Goal: Task Accomplishment & Management: Use online tool/utility

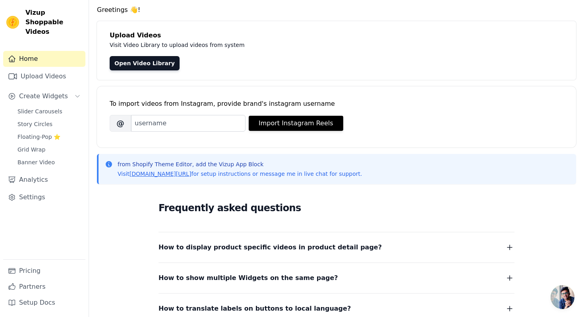
scroll to position [29, 0]
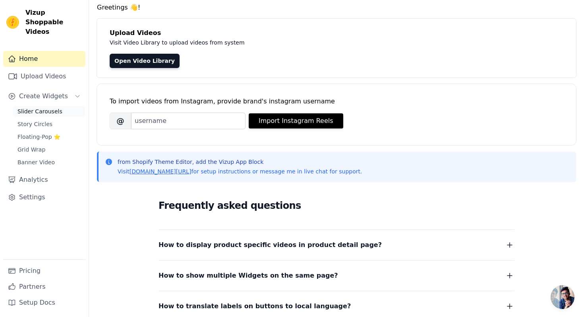
click at [43, 107] on span "Slider Carousels" at bounding box center [39, 111] width 45 height 8
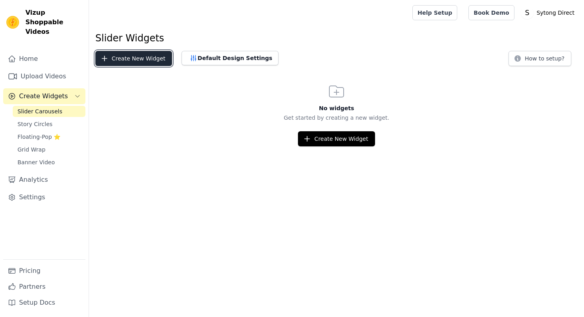
click at [124, 58] on button "Create New Widget" at bounding box center [133, 58] width 77 height 15
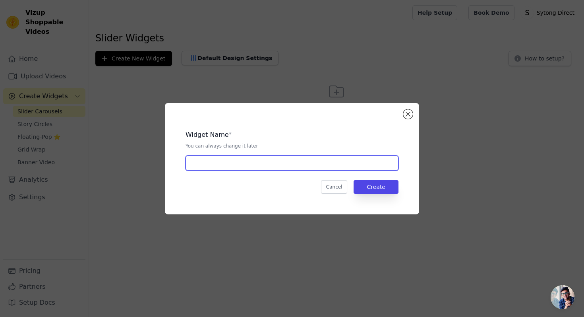
click at [222, 161] on input "text" at bounding box center [292, 162] width 213 height 15
type input "Banner"
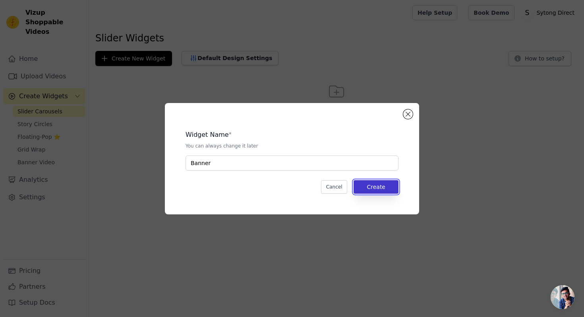
click at [391, 185] on button "Create" at bounding box center [376, 187] width 45 height 14
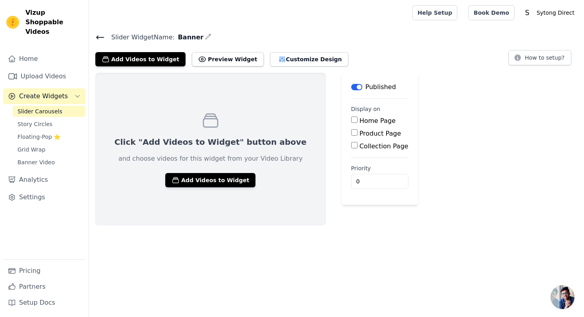
click at [351, 118] on input "Home Page" at bounding box center [354, 119] width 6 height 6
checkbox input "true"
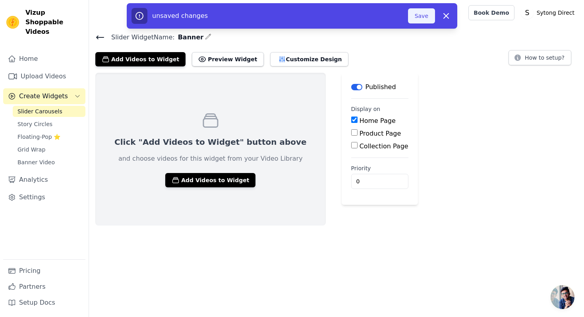
click at [426, 17] on button "Save" at bounding box center [421, 15] width 27 height 15
click at [412, 14] on button "Save" at bounding box center [421, 15] width 27 height 15
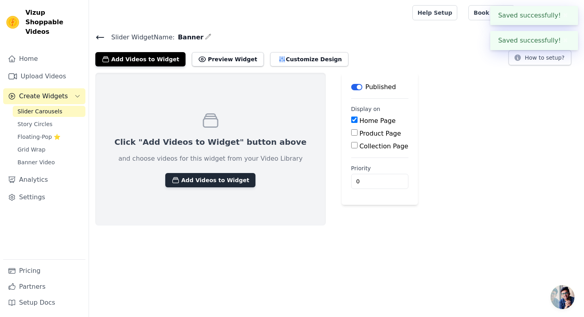
click at [200, 179] on button "Add Videos to Widget" at bounding box center [210, 180] width 90 height 14
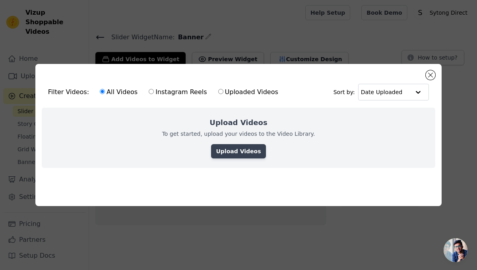
click at [242, 148] on link "Upload Videos" at bounding box center [238, 151] width 54 height 14
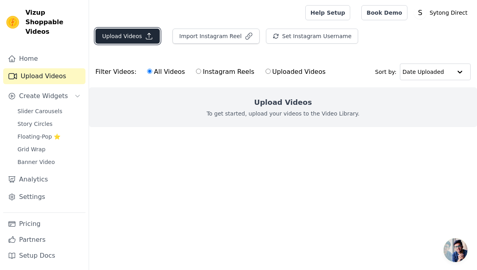
click at [131, 40] on button "Upload Videos" at bounding box center [127, 36] width 64 height 15
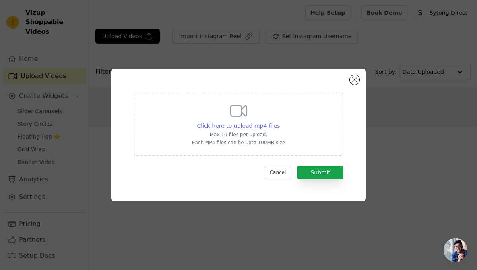
click at [226, 124] on span "Click here to upload mp4 files" at bounding box center [238, 126] width 83 height 6
click at [279, 122] on input "Click here to upload mp4 files Max 10 files per upload. Each MP4 files can be u…" at bounding box center [279, 122] width 0 height 0
type input "C:\fakepath\小二建站&Shopify 2025-08-08 18.58.37.mp4"
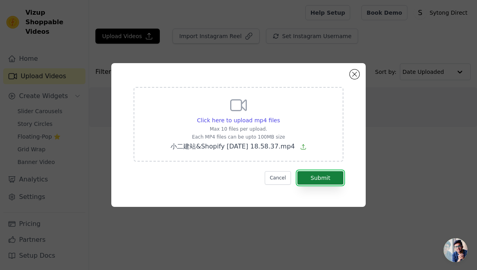
click at [319, 178] on button "Submit" at bounding box center [320, 178] width 46 height 14
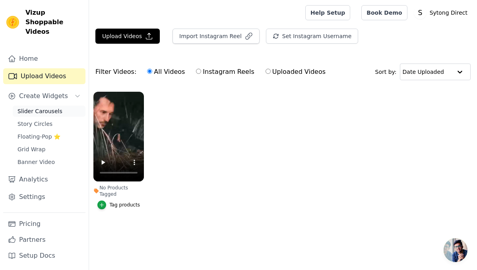
click at [38, 107] on span "Slider Carousels" at bounding box center [39, 111] width 45 height 8
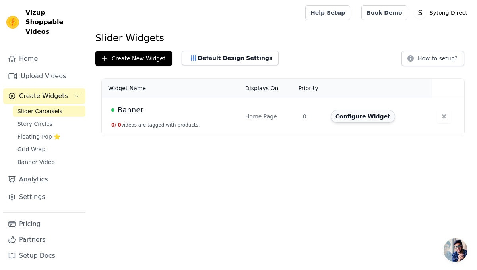
click at [363, 116] on button "Configure Widget" at bounding box center [363, 116] width 64 height 13
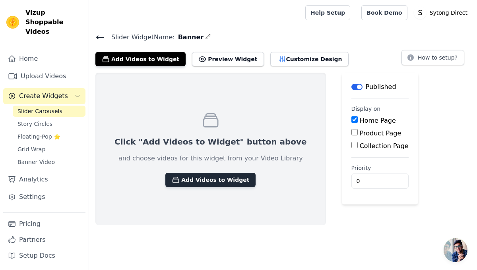
click at [200, 176] on button "Add Videos to Widget" at bounding box center [210, 180] width 90 height 14
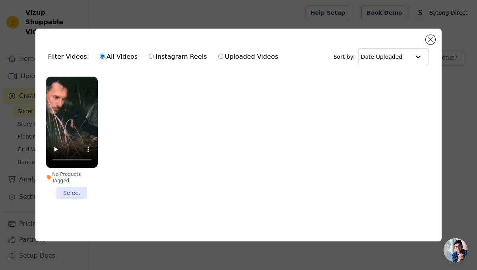
click at [75, 192] on li "No Products Tagged Select" at bounding box center [72, 138] width 52 height 123
click at [0, 0] on input "No Products Tagged Select" at bounding box center [0, 0] width 0 height 0
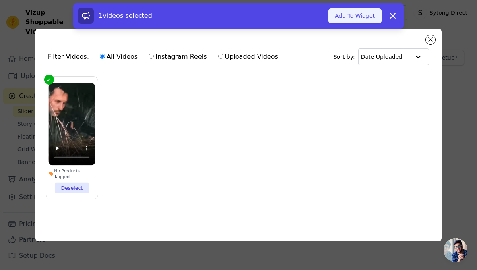
click at [352, 18] on button "Add To Widget" at bounding box center [354, 15] width 53 height 15
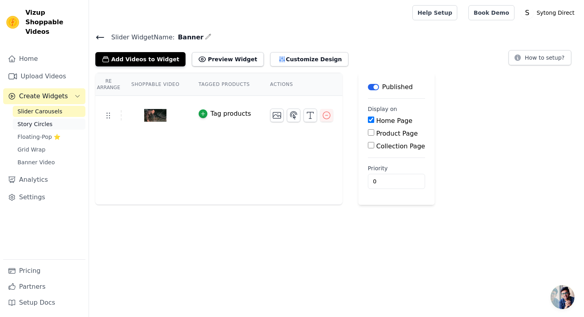
click at [44, 120] on span "Story Circles" at bounding box center [34, 124] width 35 height 8
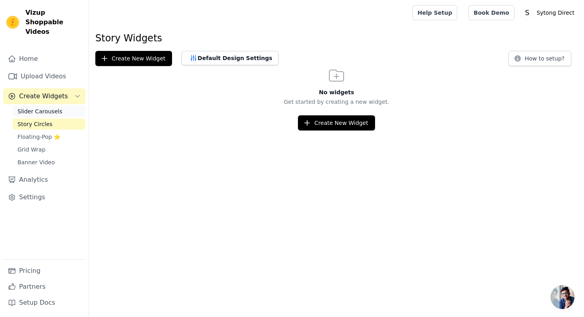
click at [38, 107] on span "Slider Carousels" at bounding box center [39, 111] width 45 height 8
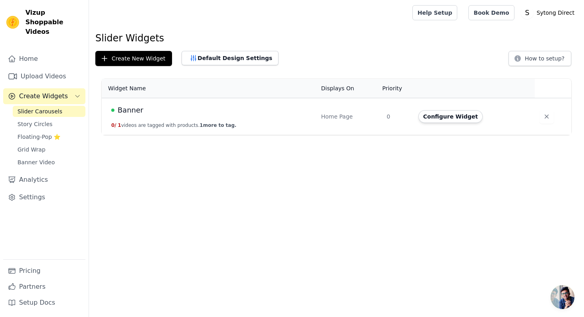
click at [158, 121] on td "Banner 0 / 1 videos are tagged with products. 1 more to tag." at bounding box center [209, 116] width 215 height 37
click at [169, 117] on td "Banner 0 / 1 videos are tagged with products. 1 more to tag." at bounding box center [209, 116] width 215 height 37
drag, startPoint x: 145, startPoint y: 104, endPoint x: 123, endPoint y: 104, distance: 21.8
click at [123, 104] on div "Banner" at bounding box center [211, 109] width 200 height 11
drag, startPoint x: 151, startPoint y: 111, endPoint x: 118, endPoint y: 108, distance: 33.5
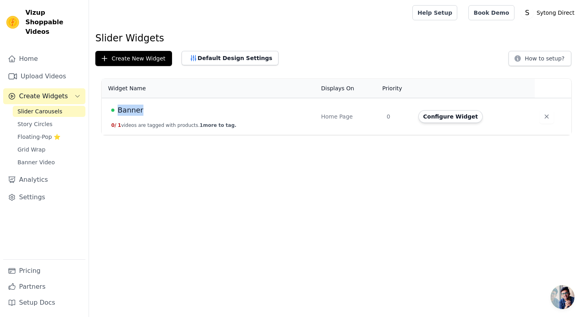
click at [118, 108] on div "Banner" at bounding box center [211, 109] width 200 height 11
copy span "Banner"
click at [43, 158] on span "Banner Video" at bounding box center [35, 162] width 37 height 8
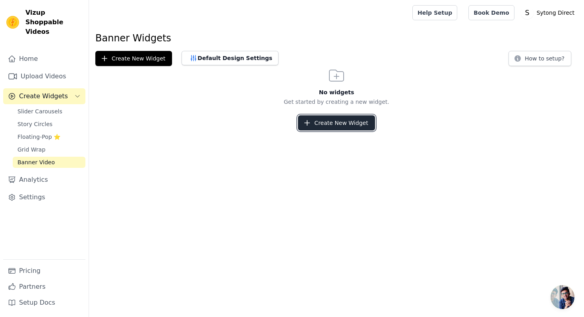
click at [330, 120] on button "Create New Widget" at bounding box center [336, 122] width 77 height 15
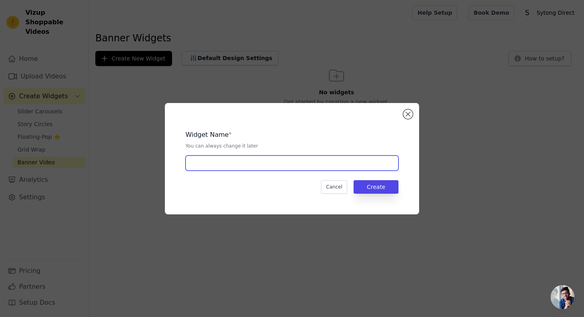
click at [251, 157] on input "text" at bounding box center [292, 162] width 213 height 15
type input "Banner Video"
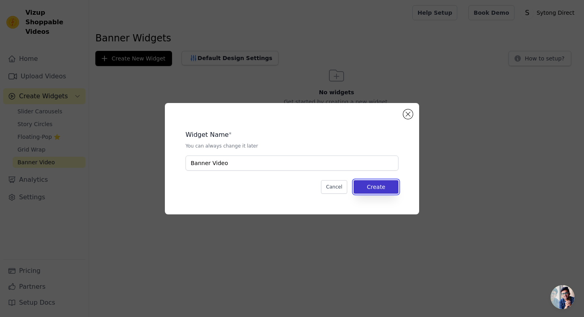
click at [384, 188] on button "Create" at bounding box center [376, 187] width 45 height 14
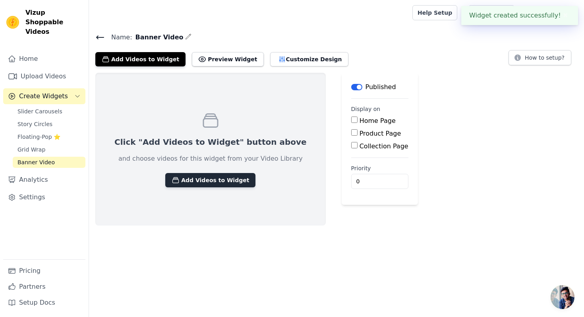
click at [206, 174] on button "Add Videos to Widget" at bounding box center [210, 180] width 90 height 14
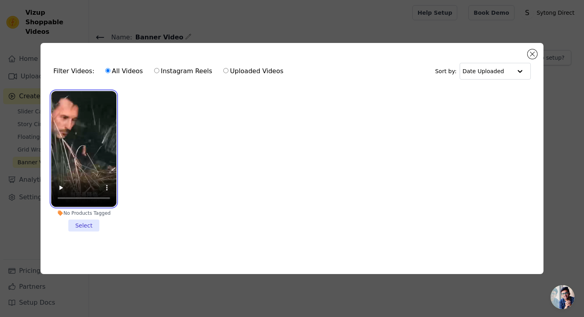
click at [88, 165] on video at bounding box center [83, 149] width 65 height 116
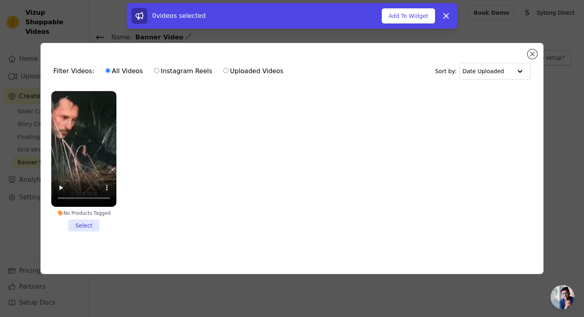
click at [85, 220] on li "No Products Tagged Select" at bounding box center [83, 161] width 65 height 140
click at [0, 0] on input "No Products Tagged Select" at bounding box center [0, 0] width 0 height 0
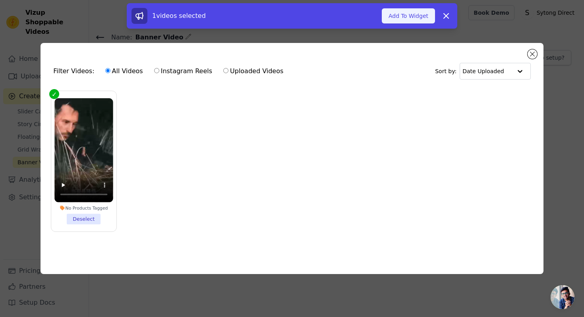
click at [401, 19] on button "Add To Widget" at bounding box center [408, 15] width 53 height 15
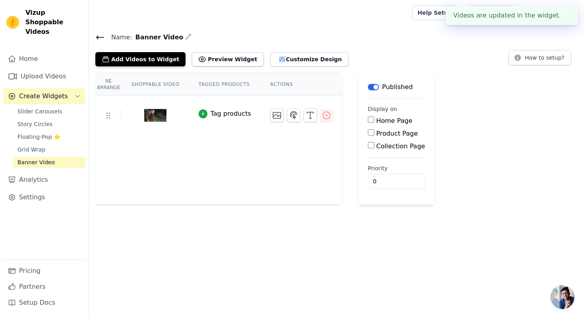
click at [369, 119] on input "Home Page" at bounding box center [371, 119] width 6 height 6
checkbox input "true"
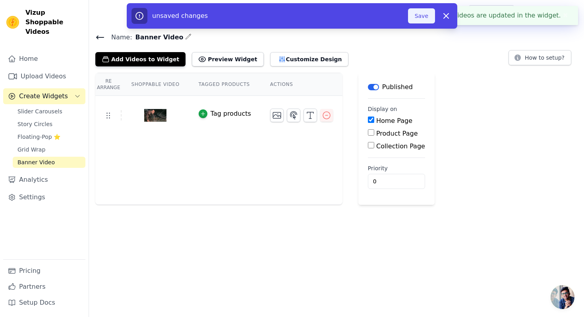
click at [420, 19] on button "Save" at bounding box center [421, 15] width 27 height 15
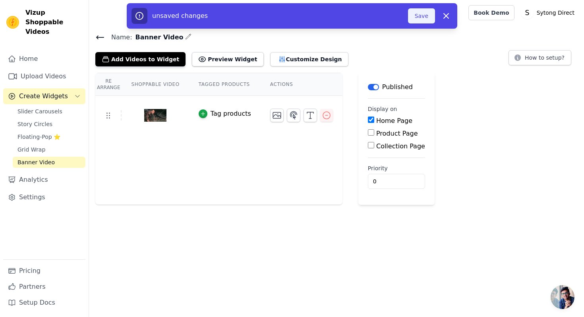
click at [416, 15] on button "Save" at bounding box center [421, 15] width 27 height 15
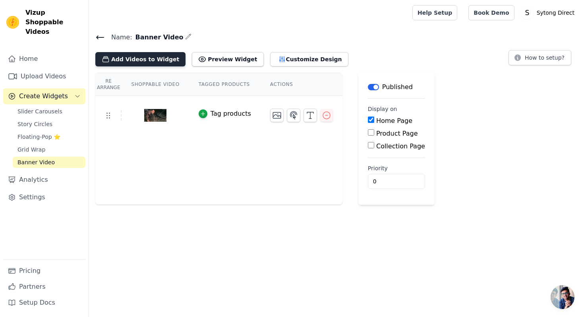
click at [141, 62] on button "Add Videos to Widget" at bounding box center [140, 59] width 90 height 14
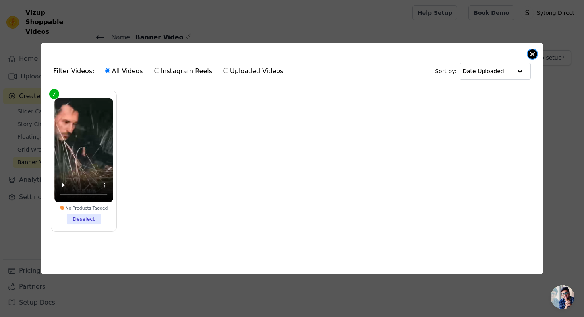
click at [476, 53] on button "Close modal" at bounding box center [533, 54] width 10 height 10
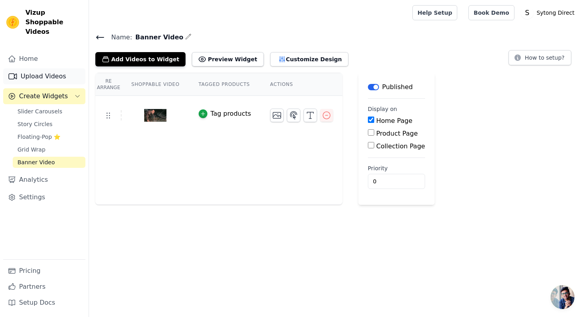
click at [47, 68] on link "Upload Videos" at bounding box center [44, 76] width 82 height 16
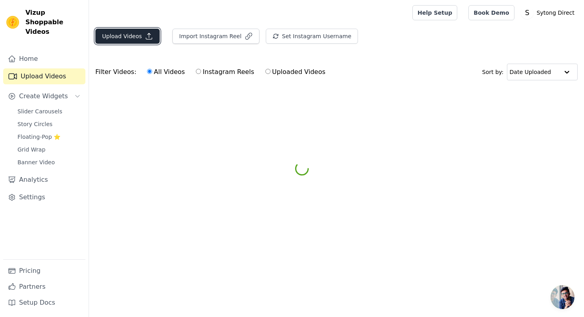
click at [115, 38] on button "Upload Videos" at bounding box center [127, 36] width 64 height 15
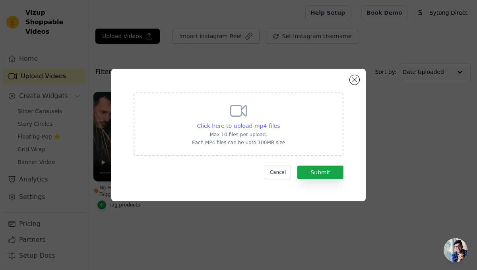
click at [234, 126] on span "Click here to upload mp4 files" at bounding box center [238, 126] width 83 height 6
click at [279, 122] on input "Click here to upload mp4 files Max 10 files per upload. Each MP4 files can be u…" at bounding box center [279, 122] width 0 height 0
type input "C:\fakepath\XS图片.mp4"
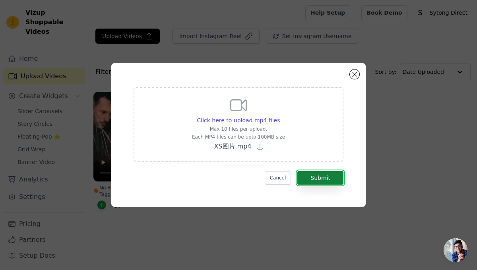
click at [321, 174] on button "Submit" at bounding box center [320, 178] width 46 height 14
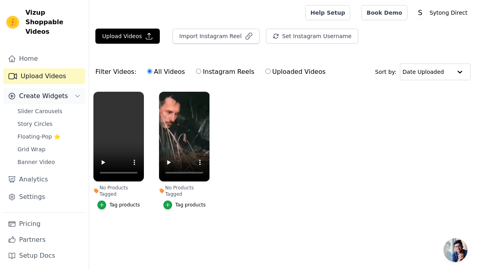
click at [32, 91] on span "Create Widgets" at bounding box center [43, 96] width 49 height 10
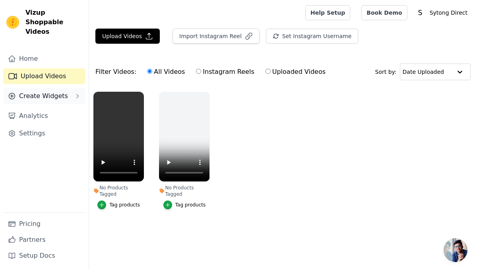
click at [38, 91] on span "Create Widgets" at bounding box center [43, 96] width 49 height 10
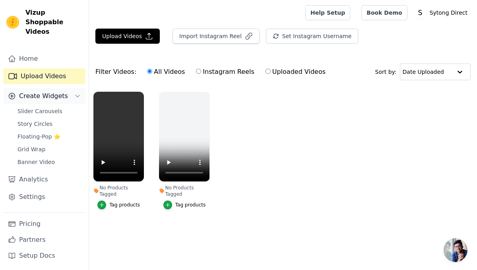
click at [53, 91] on span "Create Widgets" at bounding box center [43, 96] width 49 height 10
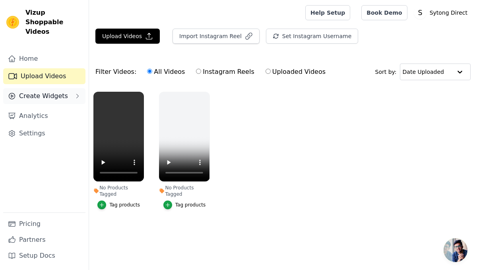
click at [53, 91] on span "Create Widgets" at bounding box center [43, 96] width 49 height 10
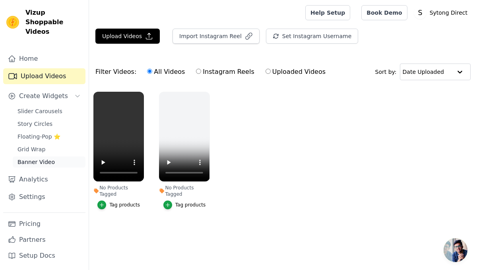
click at [30, 158] on span "Banner Video" at bounding box center [35, 162] width 37 height 8
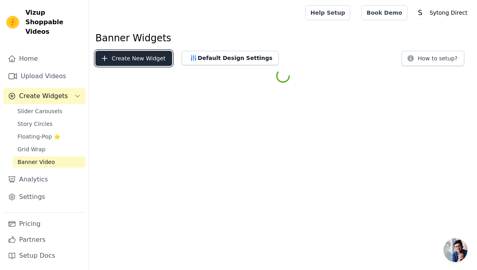
click at [125, 60] on button "Create New Widget" at bounding box center [133, 58] width 77 height 15
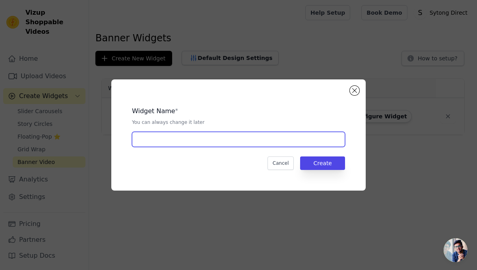
click at [174, 147] on input "text" at bounding box center [238, 139] width 213 height 15
type input "Banner2 Video"
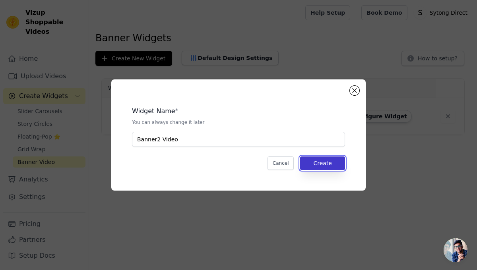
click at [335, 160] on button "Create" at bounding box center [322, 164] width 45 height 14
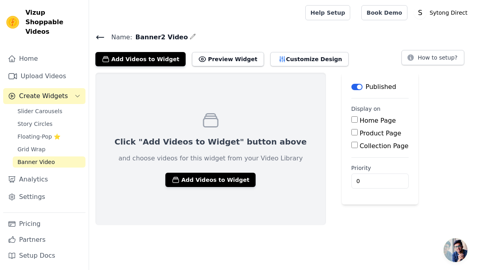
click at [35, 158] on span "Banner Video" at bounding box center [35, 162] width 37 height 8
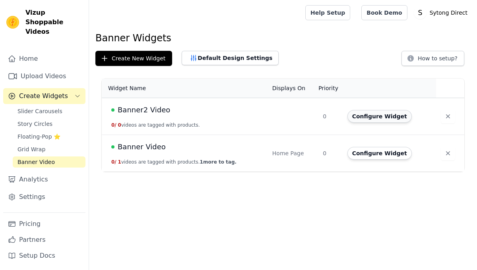
click at [375, 116] on button "Configure Widget" at bounding box center [379, 116] width 64 height 13
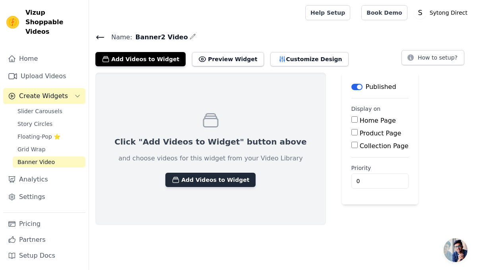
click at [190, 174] on button "Add Videos to Widget" at bounding box center [210, 180] width 90 height 14
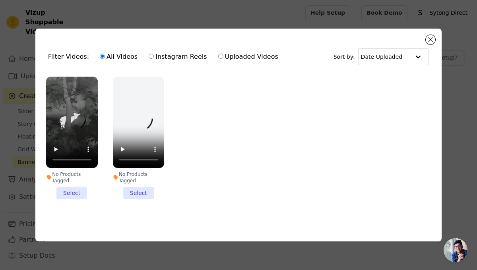
click at [71, 191] on li "No Products Tagged Select" at bounding box center [72, 138] width 52 height 123
click at [0, 0] on input "No Products Tagged Select" at bounding box center [0, 0] width 0 height 0
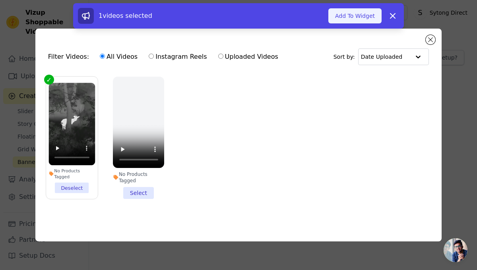
click at [353, 16] on button "Add To Widget" at bounding box center [354, 15] width 53 height 15
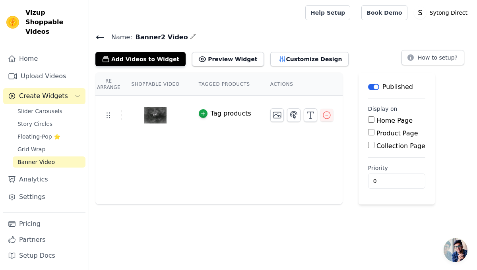
click at [36, 158] on span "Banner Video" at bounding box center [35, 162] width 37 height 8
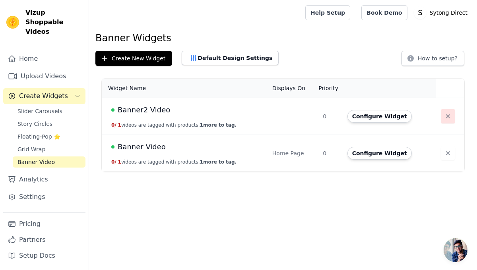
click at [446, 118] on icon "button" at bounding box center [448, 116] width 8 height 8
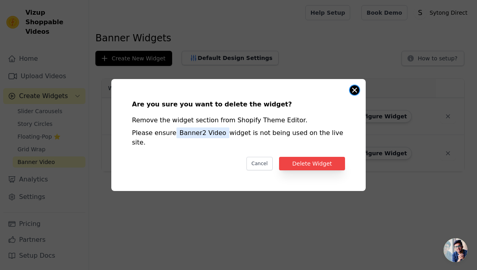
click at [354, 93] on button "Close modal" at bounding box center [355, 90] width 10 height 10
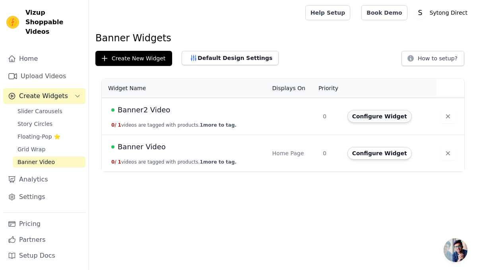
click at [375, 116] on button "Configure Widget" at bounding box center [379, 116] width 64 height 13
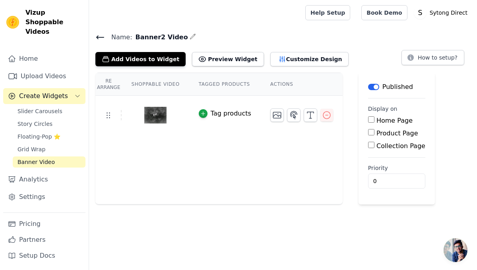
click at [371, 119] on input "Home Page" at bounding box center [371, 119] width 6 height 6
checkbox input "true"
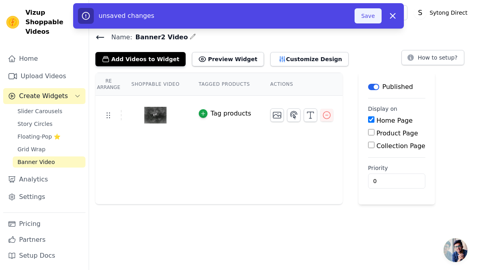
click at [368, 19] on button "Save" at bounding box center [367, 15] width 27 height 15
click at [367, 15] on button "Save" at bounding box center [367, 15] width 27 height 15
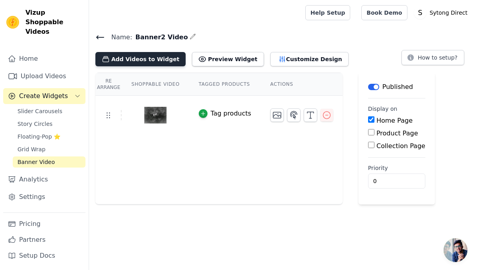
click at [123, 61] on button "Add Videos to Widget" at bounding box center [140, 59] width 90 height 14
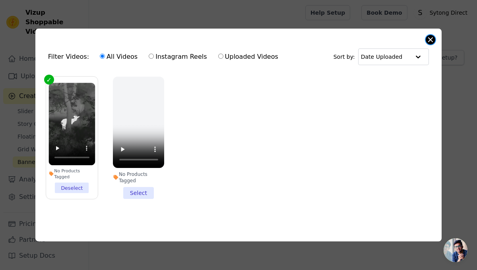
click at [427, 39] on button "Close modal" at bounding box center [430, 40] width 10 height 10
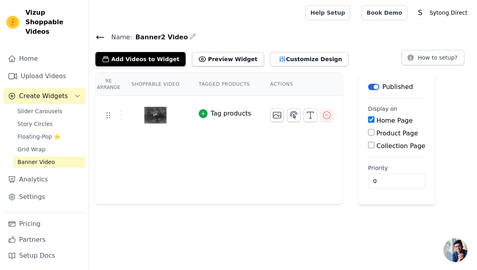
click at [41, 91] on span "Create Widgets" at bounding box center [43, 96] width 49 height 10
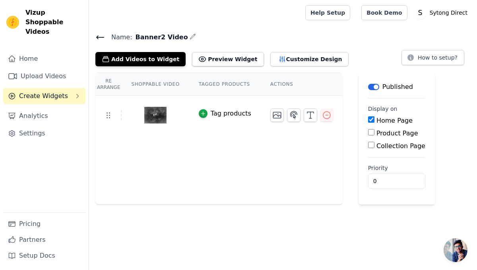
click at [98, 36] on icon at bounding box center [100, 38] width 10 height 10
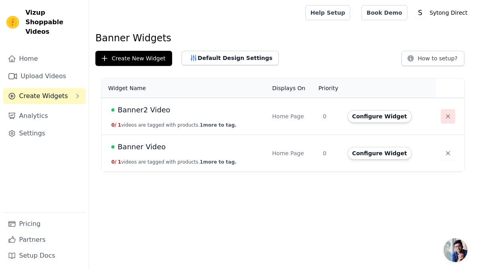
click at [444, 115] on icon "button" at bounding box center [448, 116] width 8 height 8
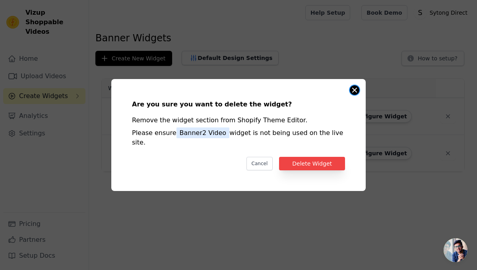
click at [355, 95] on button "Close modal" at bounding box center [355, 90] width 10 height 10
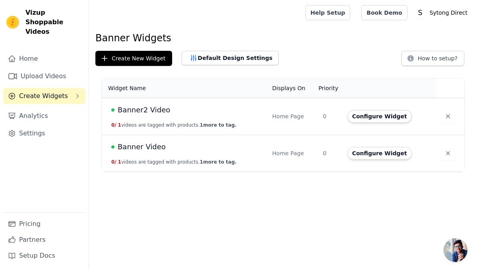
click at [59, 91] on span "Create Widgets" at bounding box center [43, 96] width 49 height 10
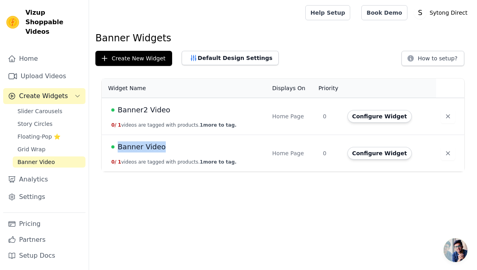
drag, startPoint x: 166, startPoint y: 147, endPoint x: 121, endPoint y: 146, distance: 45.3
click at [120, 146] on div "Banner Video" at bounding box center [186, 146] width 151 height 11
copy span "anner Video"
click at [165, 147] on div "Banner Video" at bounding box center [186, 146] width 151 height 11
drag, startPoint x: 165, startPoint y: 147, endPoint x: 118, endPoint y: 147, distance: 46.5
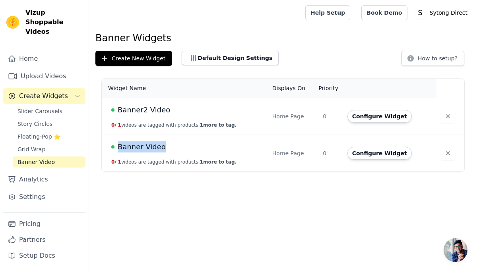
click at [118, 147] on div "Banner Video" at bounding box center [186, 146] width 151 height 11
copy span "Banner Video"
